Goal: Task Accomplishment & Management: Use online tool/utility

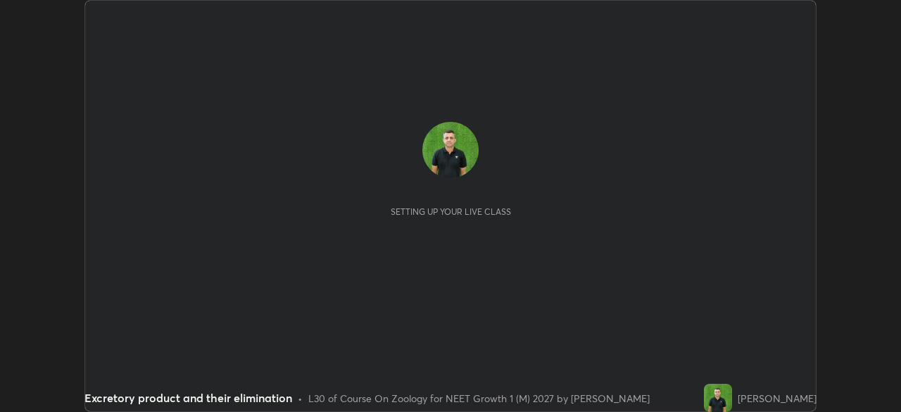
scroll to position [412, 901]
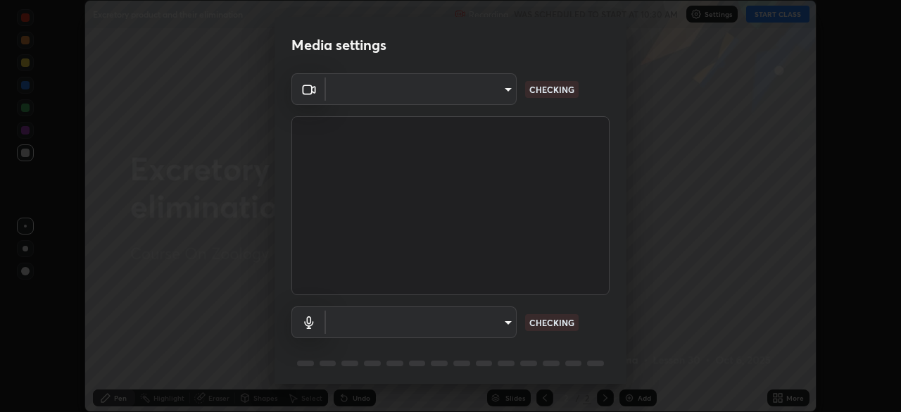
type input "04ab70ffbed74b477ce71415e9c4e4e0f4039a15b7a2e0fb27f761f5d763d4c6"
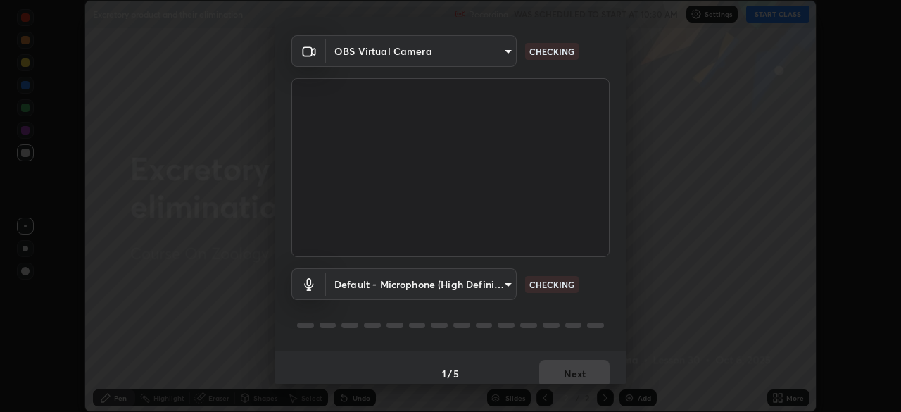
scroll to position [50, 0]
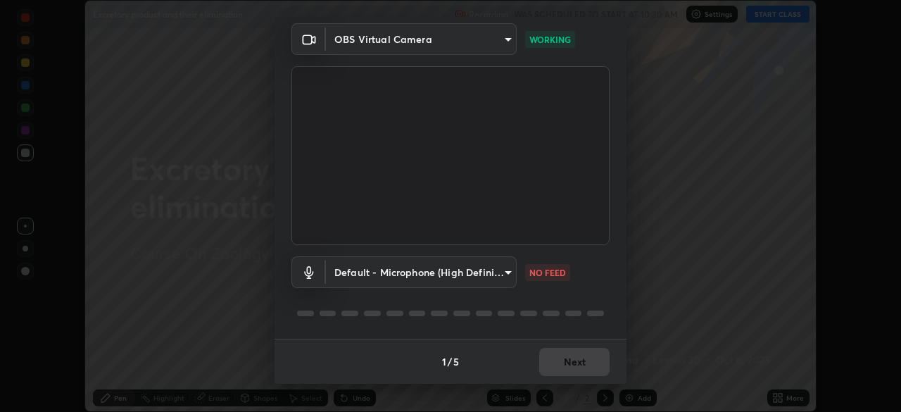
click at [491, 272] on body "Erase all Excretory product and their elimination Recording WAS SCHEDULED TO ST…" at bounding box center [450, 206] width 901 height 412
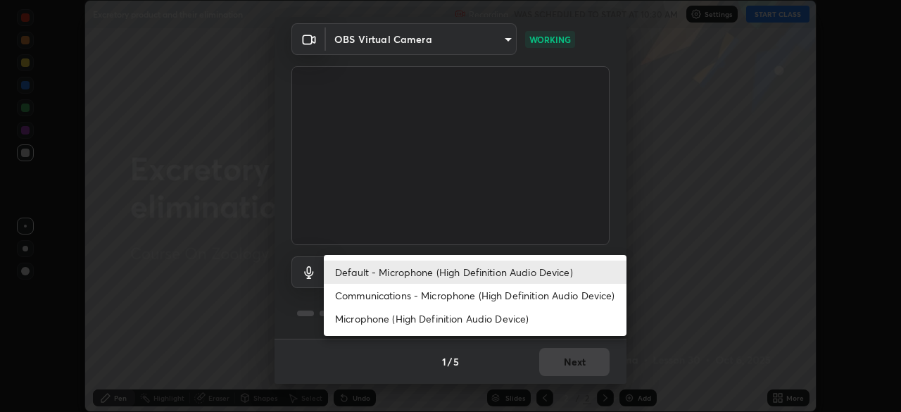
click at [533, 298] on li "Communications - Microphone (High Definition Audio Device)" at bounding box center [475, 295] width 303 height 23
type input "communications"
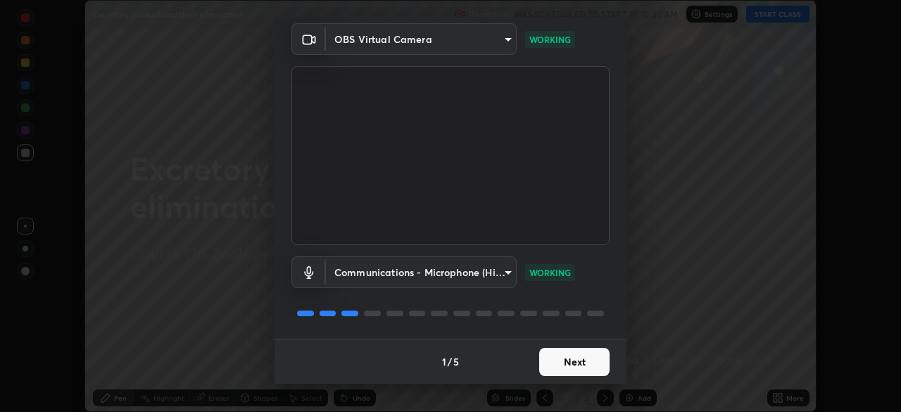
click at [569, 362] on button "Next" at bounding box center [574, 362] width 70 height 28
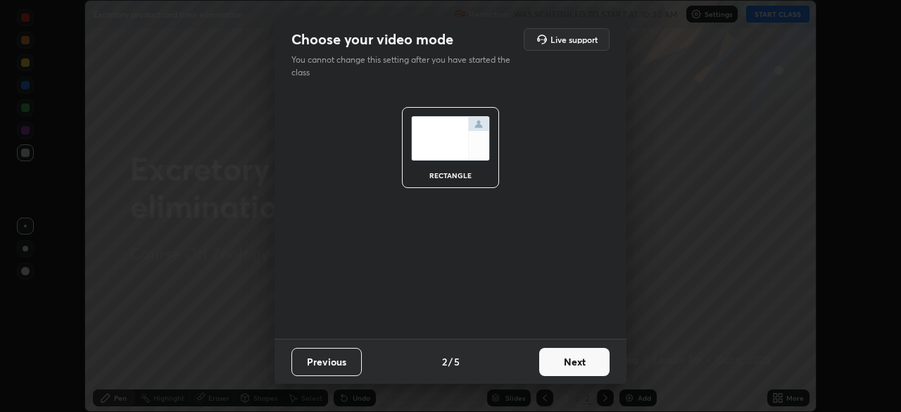
click at [577, 365] on button "Next" at bounding box center [574, 362] width 70 height 28
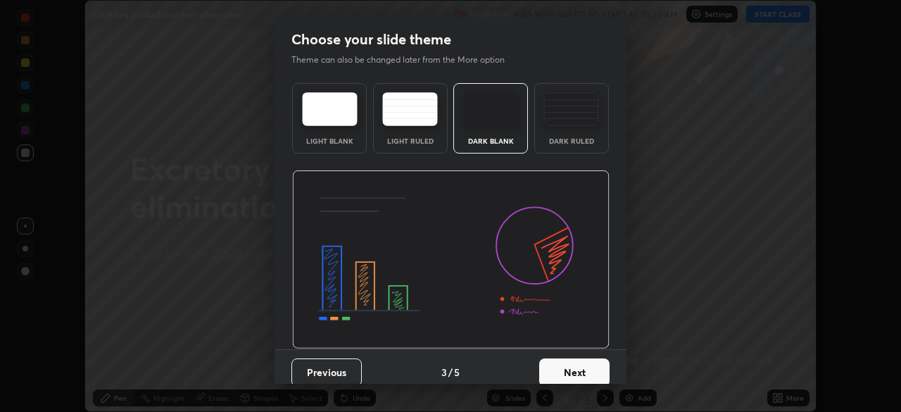
click at [582, 373] on button "Next" at bounding box center [574, 372] width 70 height 28
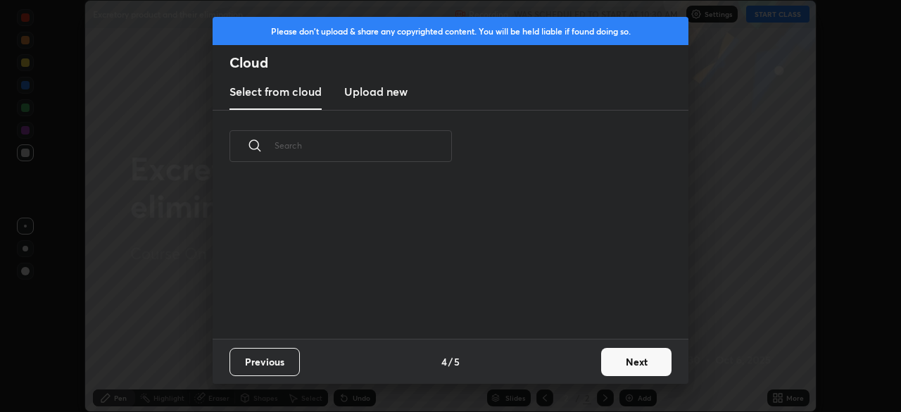
click at [620, 366] on button "Next" at bounding box center [636, 362] width 70 height 28
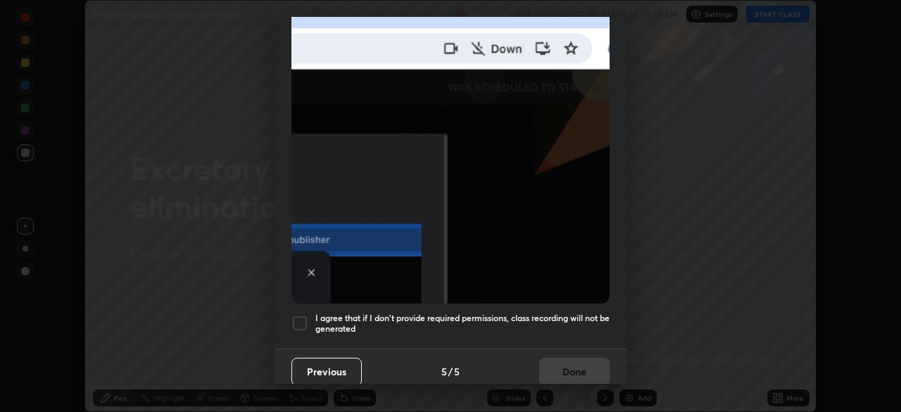
scroll to position [337, 0]
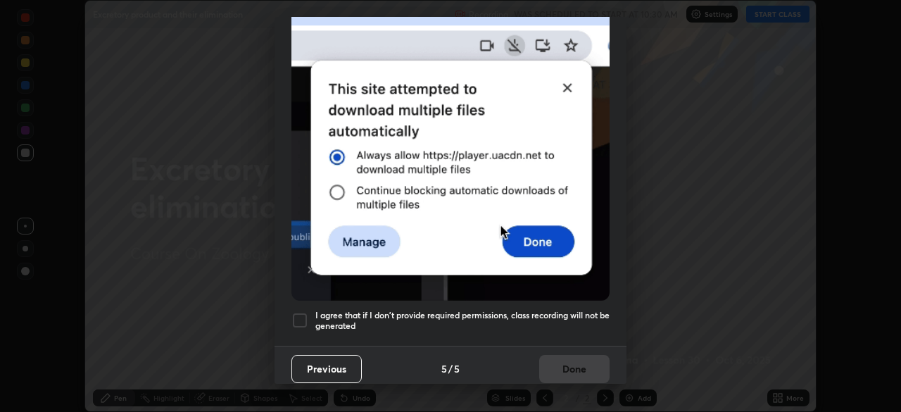
click at [562, 310] on h5 "I agree that if I don't provide required permissions, class recording will not …" at bounding box center [462, 321] width 294 height 22
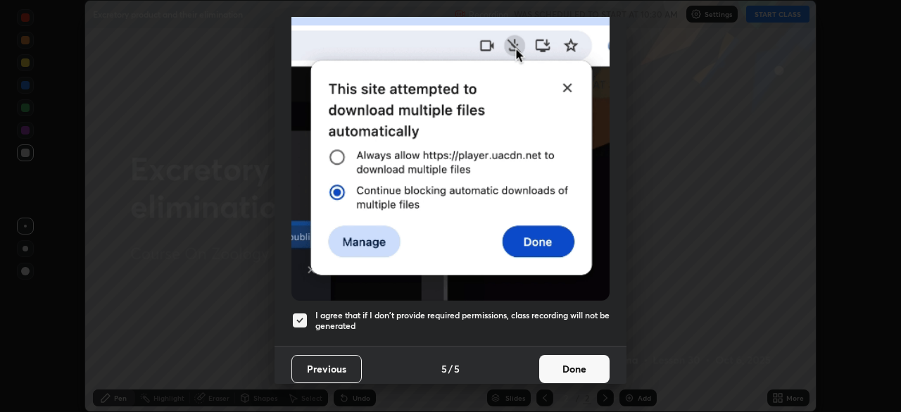
click at [563, 364] on button "Done" at bounding box center [574, 369] width 70 height 28
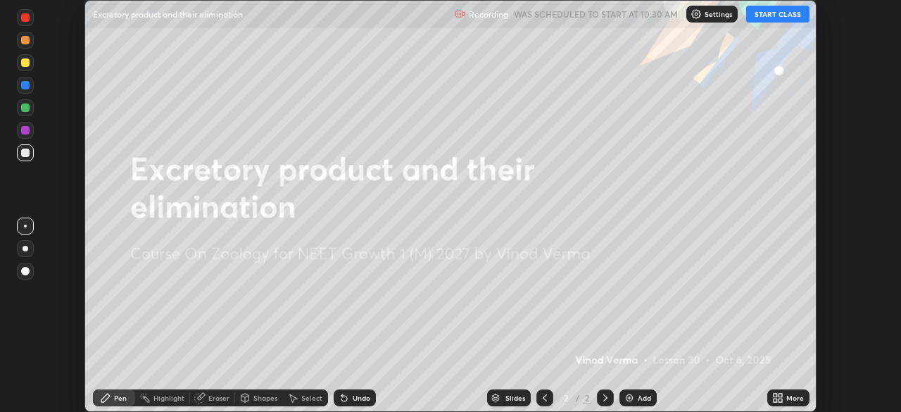
click at [777, 12] on button "START CLASS" at bounding box center [777, 14] width 63 height 17
